Goal: Information Seeking & Learning: Learn about a topic

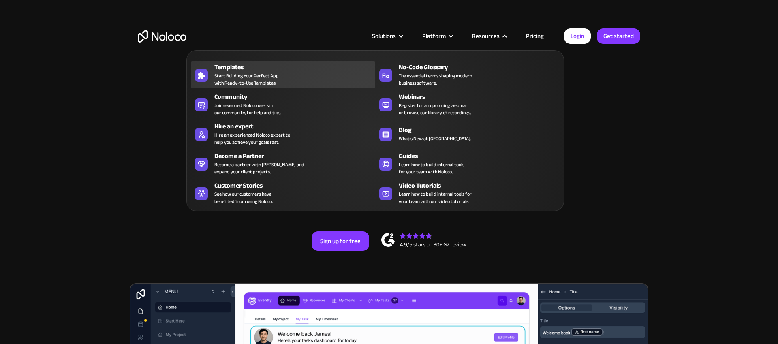
click at [283, 80] on div "Templates Start Building Your Perfect App with Ready-to-Use Templates" at bounding box center [292, 74] width 157 height 24
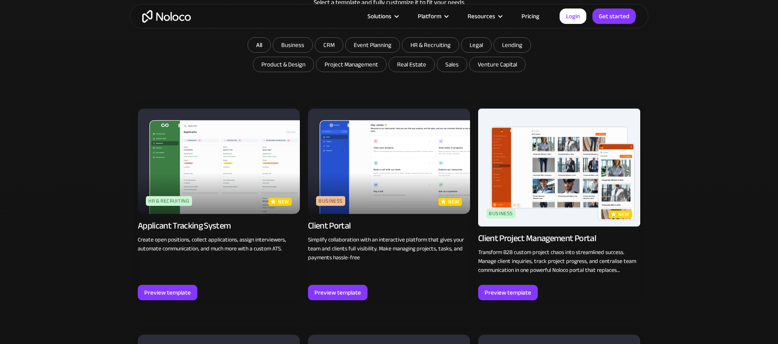
scroll to position [535, 0]
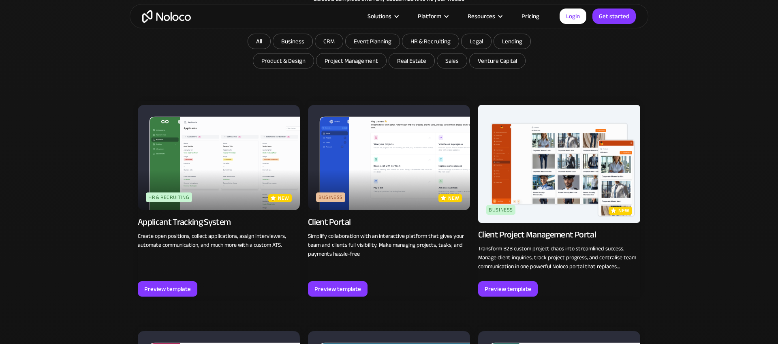
click at [392, 190] on img at bounding box center [389, 157] width 162 height 105
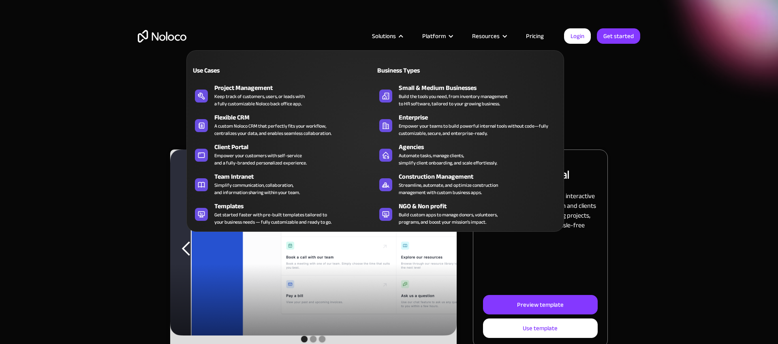
click at [245, 168] on div "Use Cases Business Types Project Management Keep track of customers, users, or …" at bounding box center [375, 141] width 378 height 182
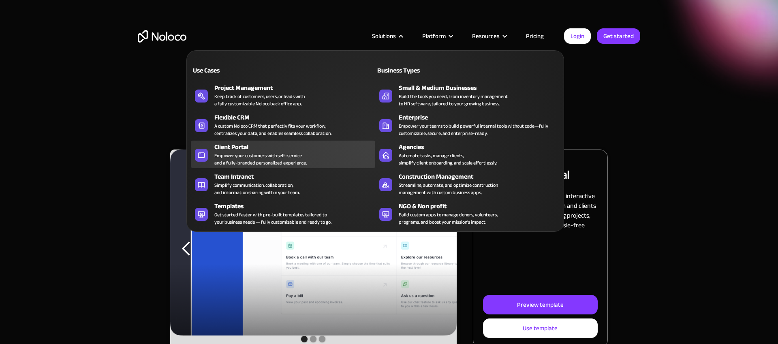
click at [254, 157] on div "Empower your customers with self-service and a fully-branded personalized exper…" at bounding box center [260, 159] width 92 height 15
